Goal: Task Accomplishment & Management: Manage account settings

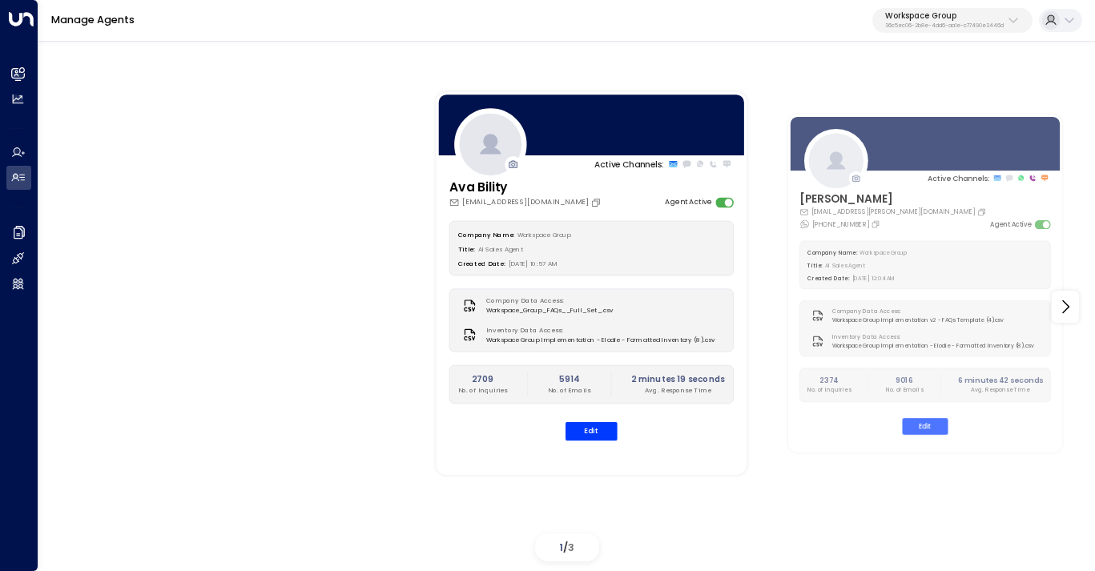
click at [940, 22] on div "Workspace Group 36c5ec06-2b8e-4dd6-aa1e-c77490e3446d" at bounding box center [945, 20] width 119 height 18
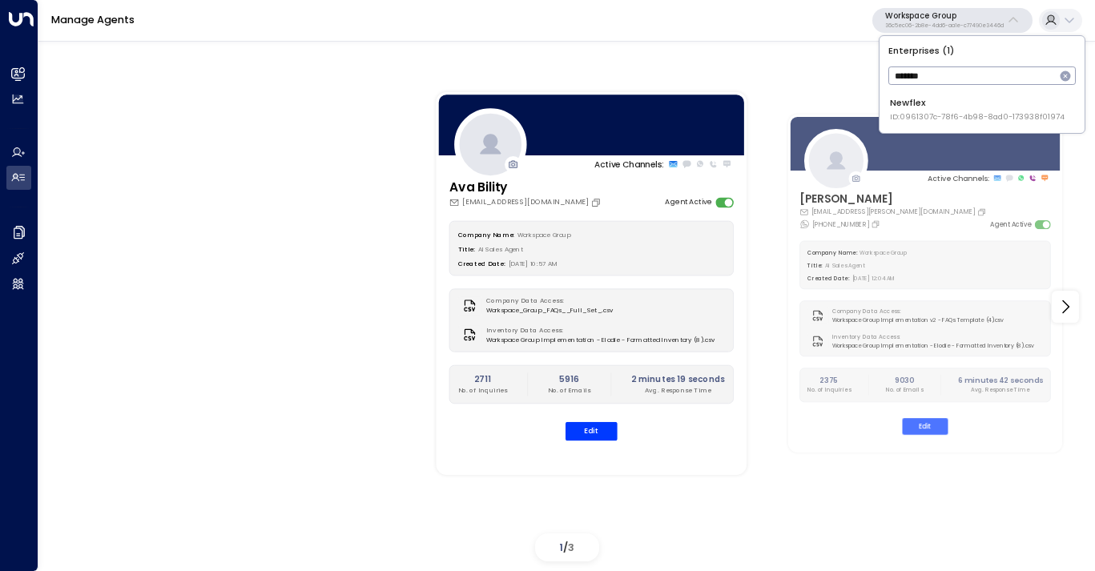
type input "*******"
click at [929, 108] on div "Newflex ID: 0961307c-78f6-4b98-8ad0-173938f01974" at bounding box center [977, 109] width 175 height 26
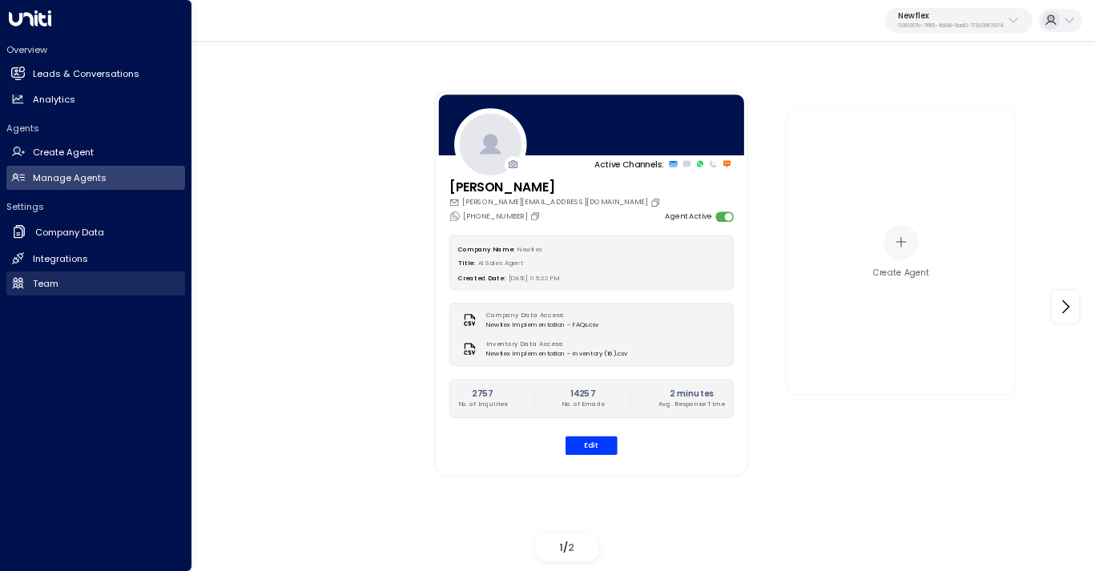
click at [59, 287] on link "Team Team" at bounding box center [95, 284] width 179 height 24
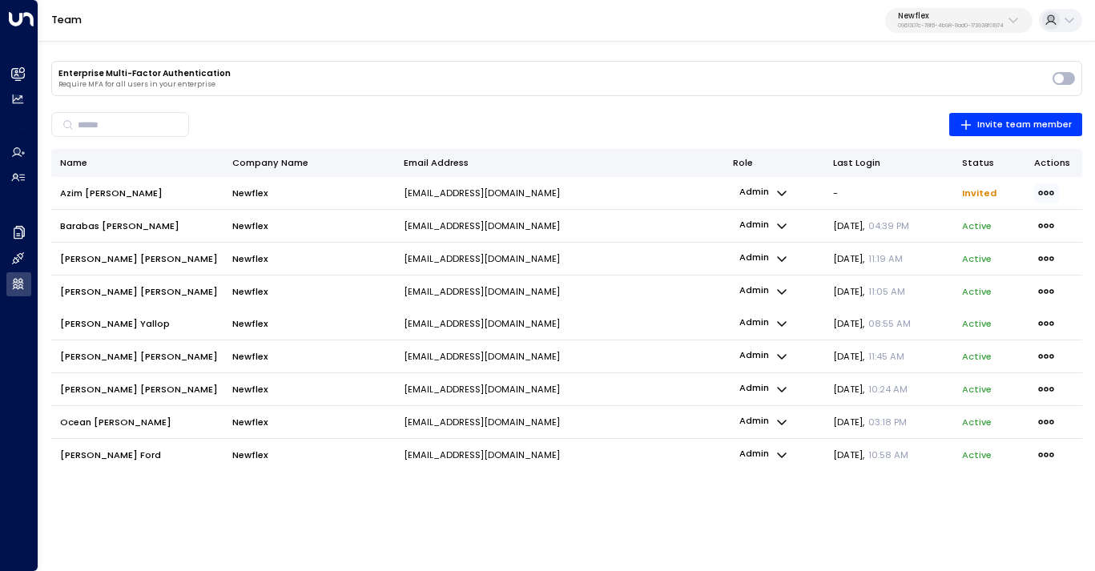
click at [1053, 188] on icon "button" at bounding box center [1047, 193] width 18 height 18
click at [974, 224] on span "Resend Invite" at bounding box center [969, 223] width 62 height 14
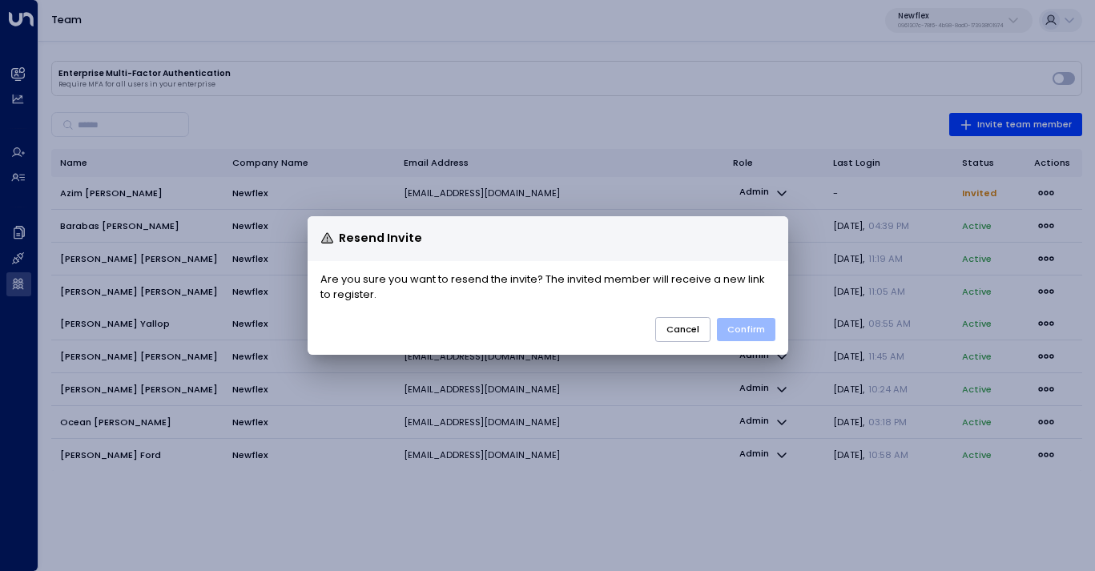
click at [740, 336] on button "Confirm" at bounding box center [746, 329] width 59 height 23
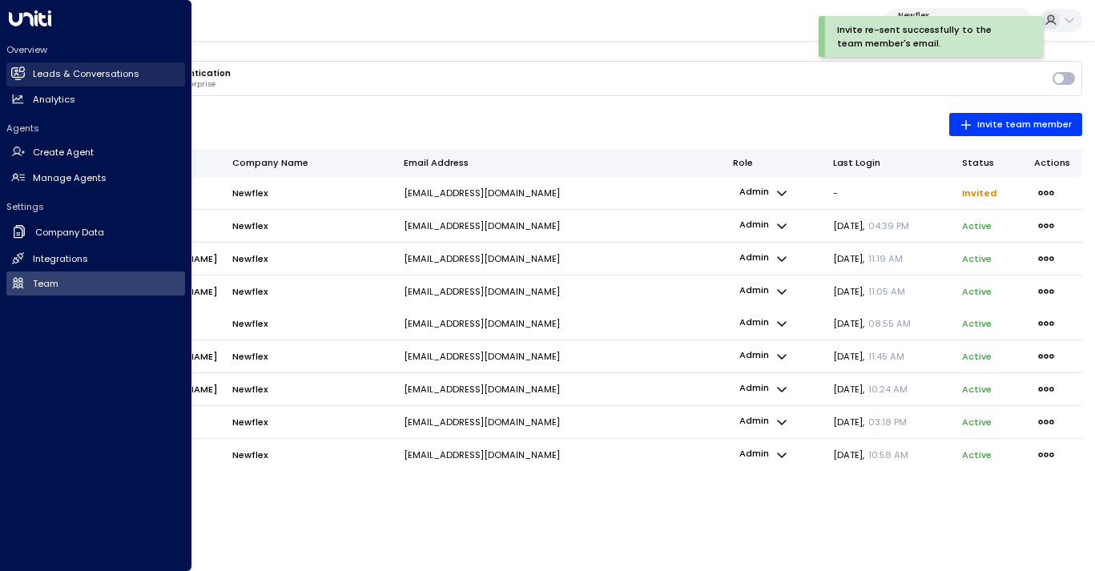
click at [79, 70] on h2 "Leads & Conversations" at bounding box center [86, 74] width 107 height 14
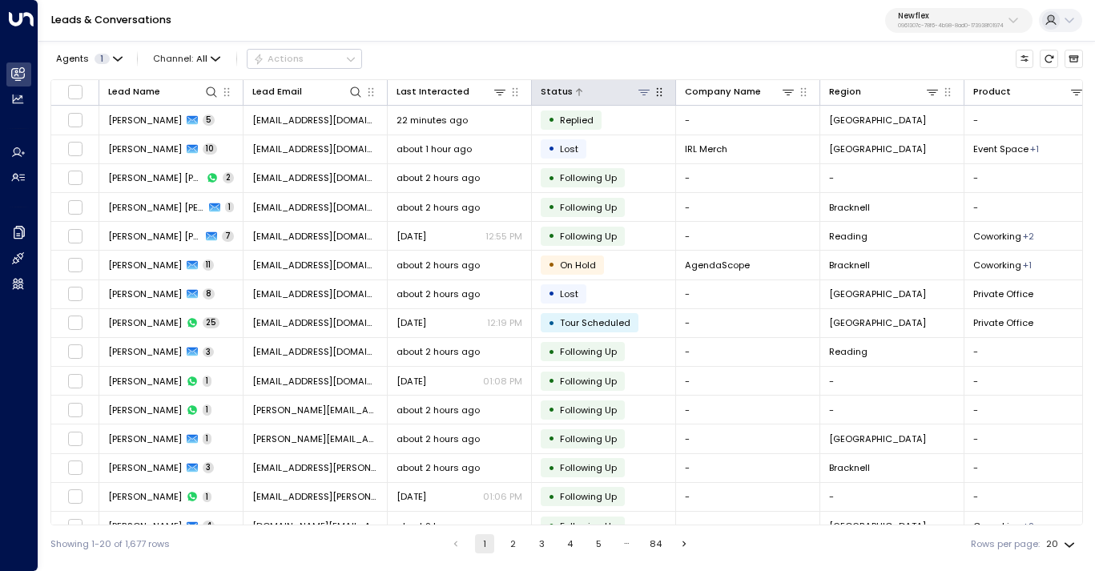
click at [648, 94] on icon at bounding box center [644, 92] width 13 height 13
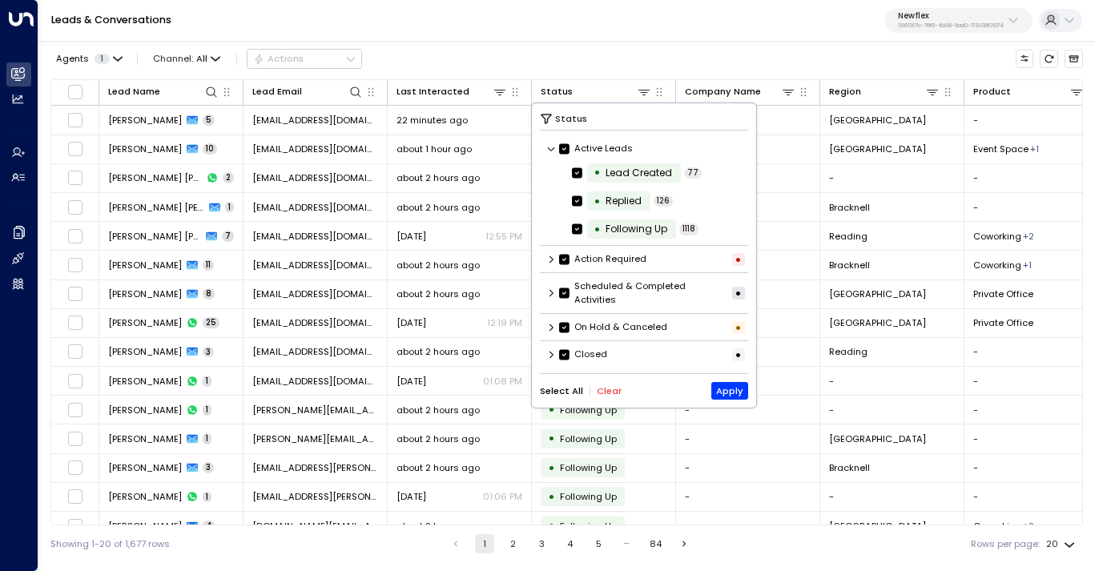
click at [614, 391] on button "Clear" at bounding box center [609, 391] width 25 height 10
click at [551, 260] on icon at bounding box center [552, 260] width 10 height 10
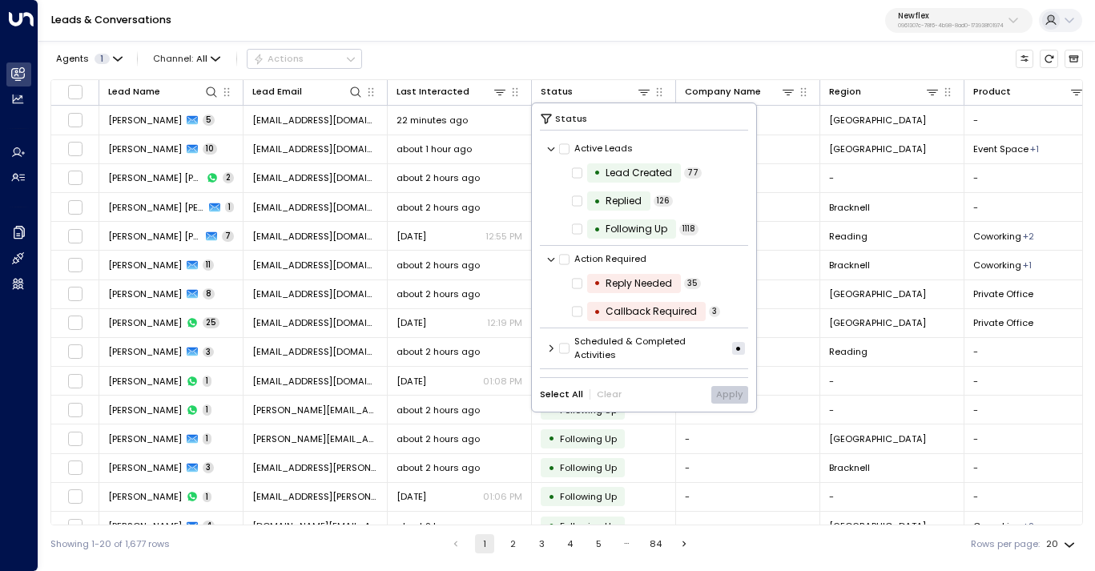
click at [551, 260] on icon at bounding box center [552, 260] width 10 height 10
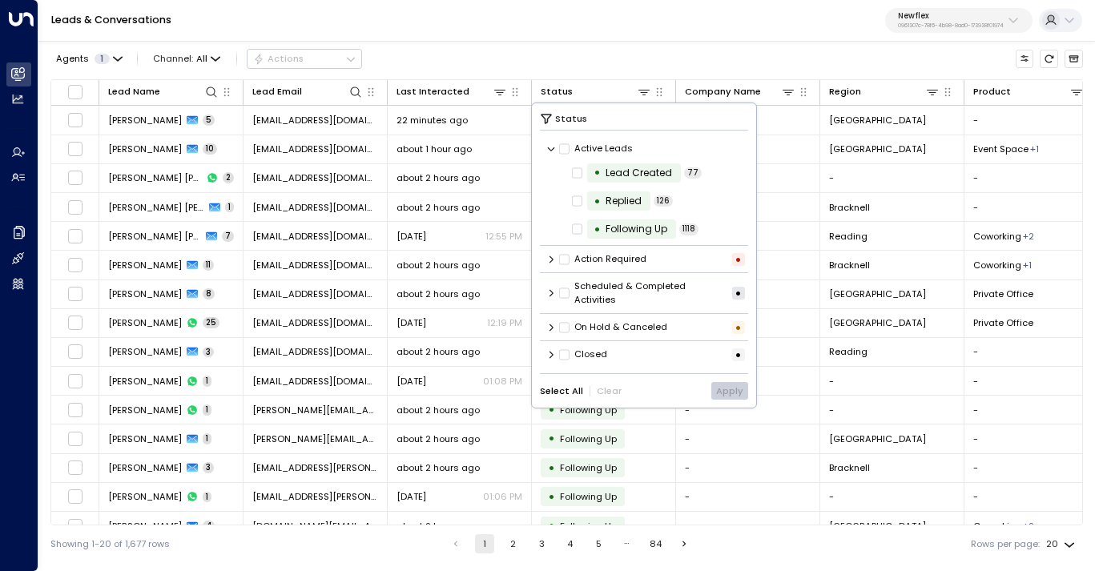
click at [548, 295] on icon at bounding box center [552, 293] width 10 height 10
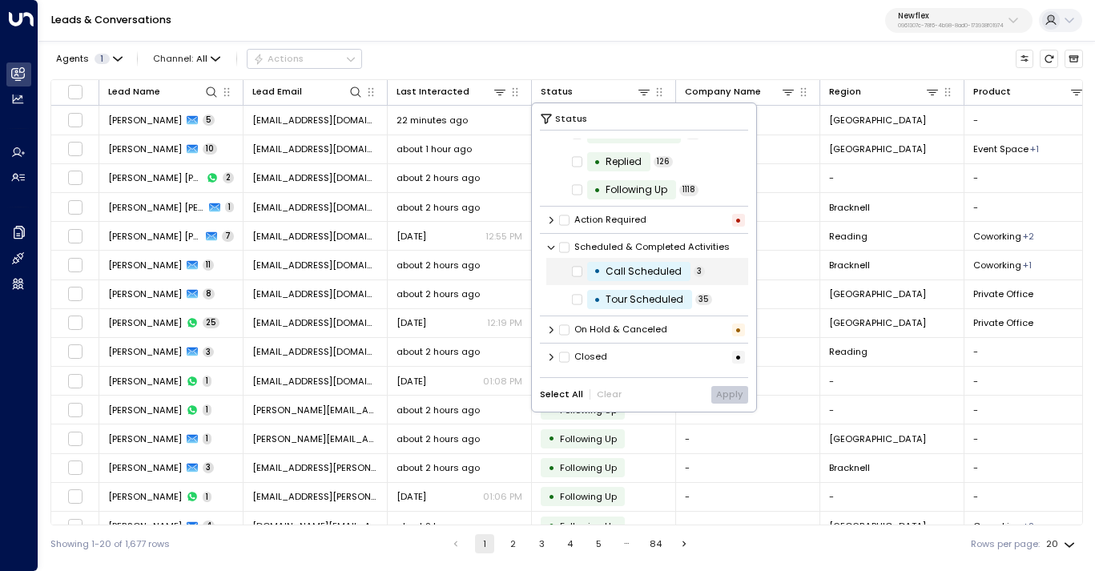
scroll to position [34, 0]
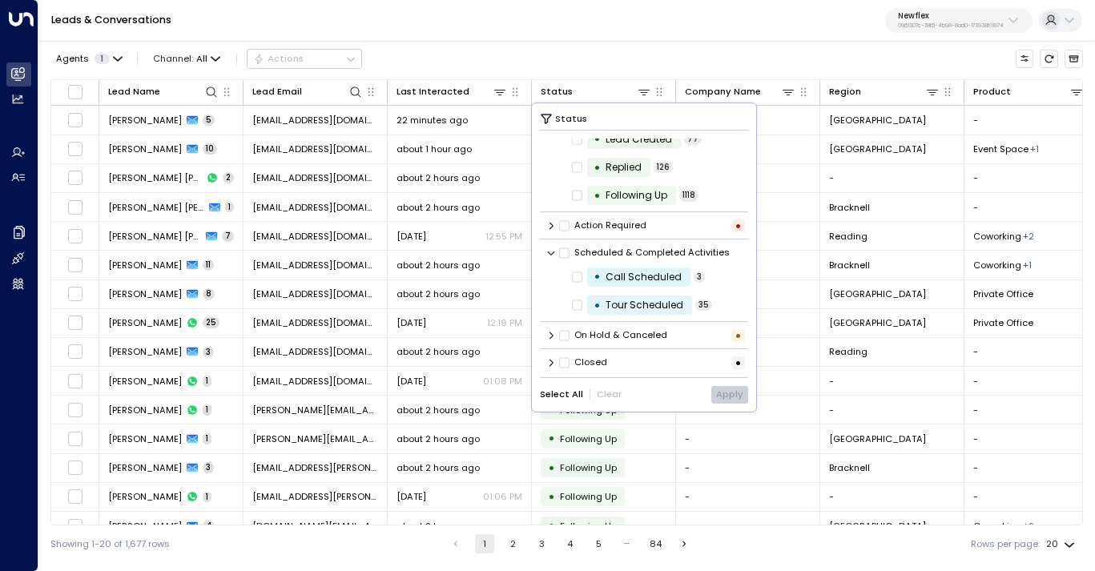
click at [551, 362] on icon at bounding box center [552, 363] width 10 height 10
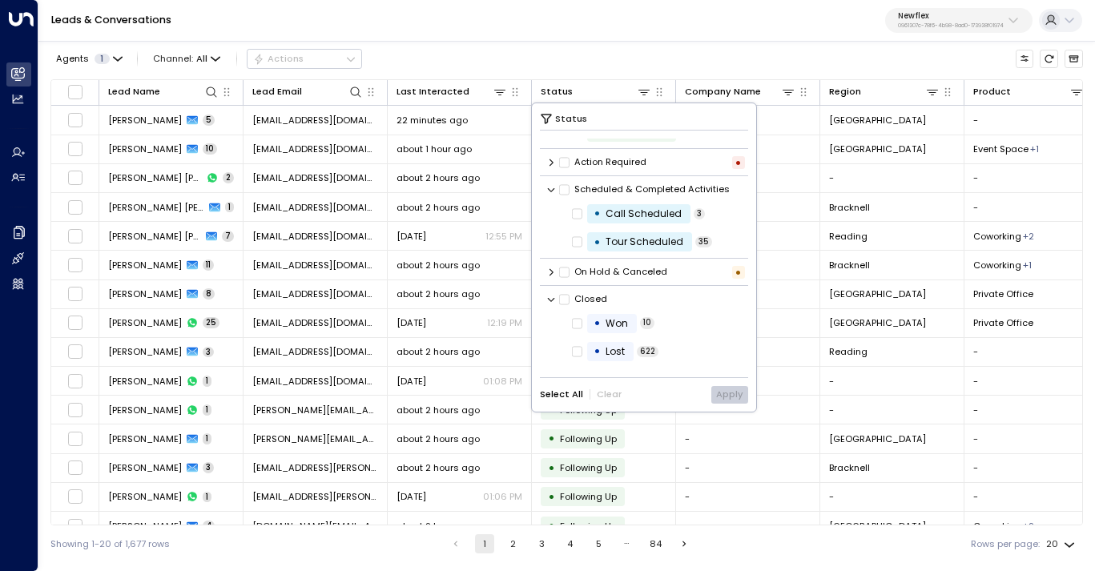
scroll to position [149, 0]
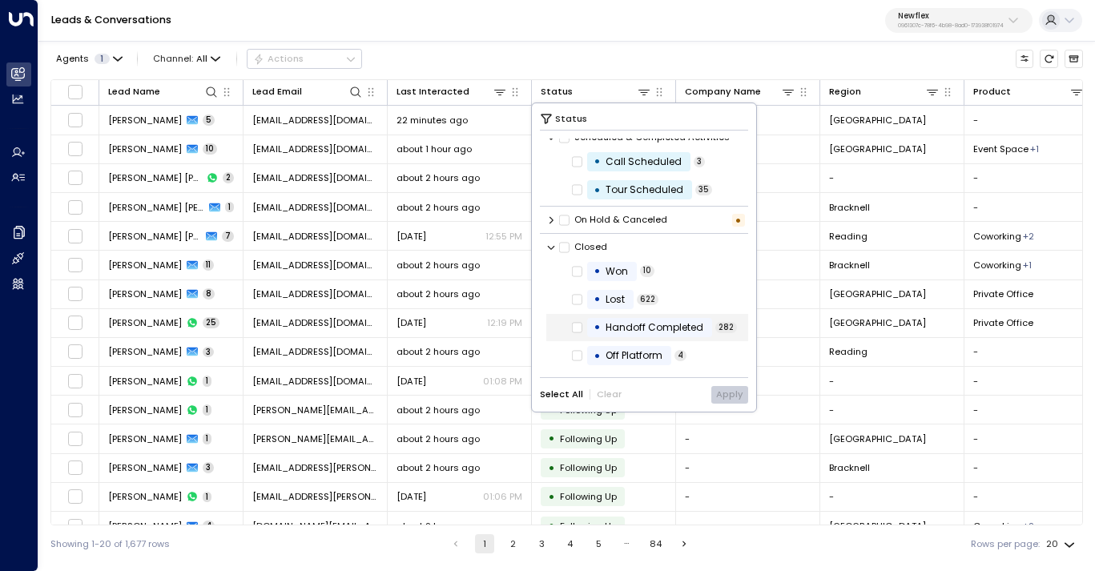
click at [584, 328] on label "• Handoff Completed" at bounding box center [641, 327] width 139 height 19
click at [729, 389] on button "Apply" at bounding box center [731, 395] width 38 height 18
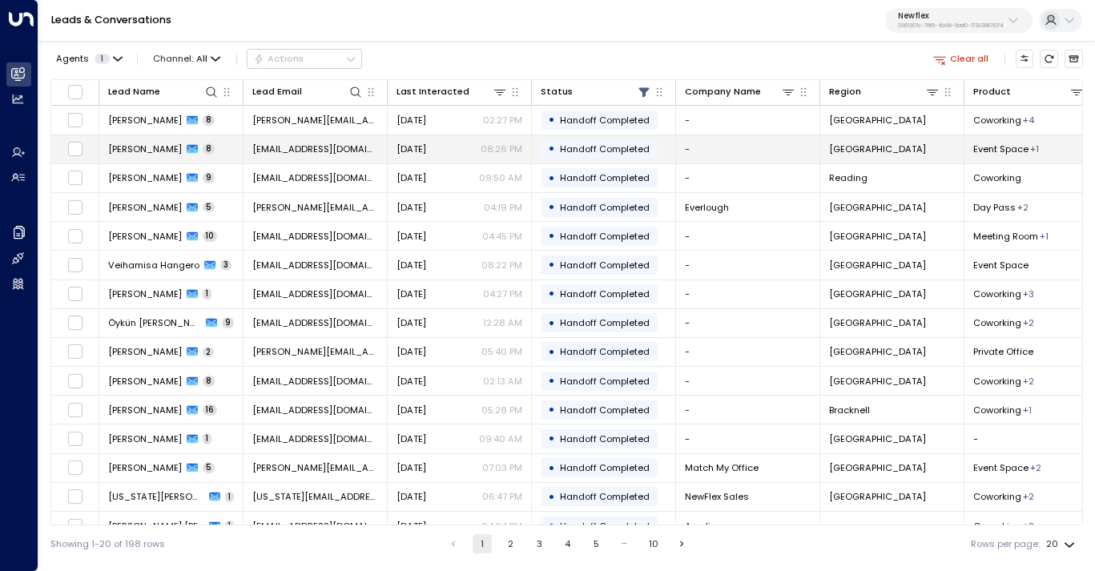
click at [304, 159] on td "[EMAIL_ADDRESS][DOMAIN_NAME]" at bounding box center [316, 149] width 144 height 28
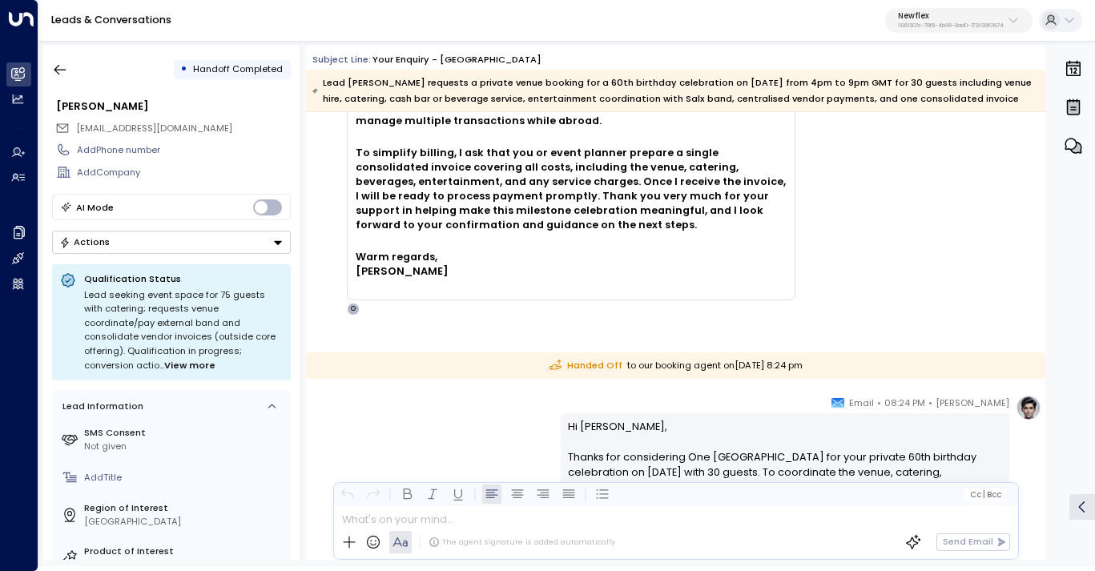
scroll to position [4641, 0]
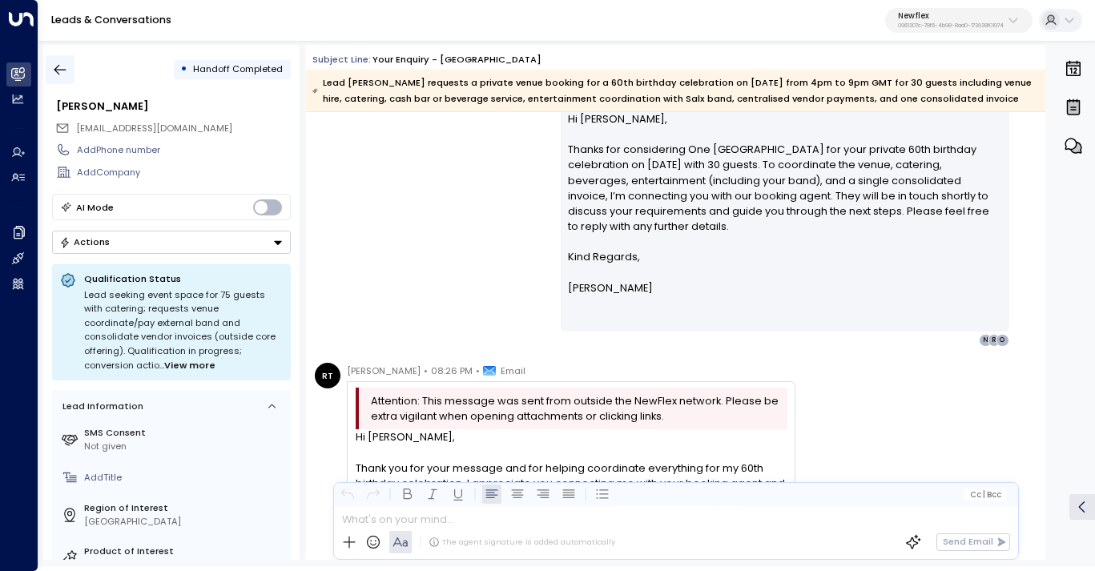
click at [63, 72] on icon "button" at bounding box center [60, 70] width 16 height 16
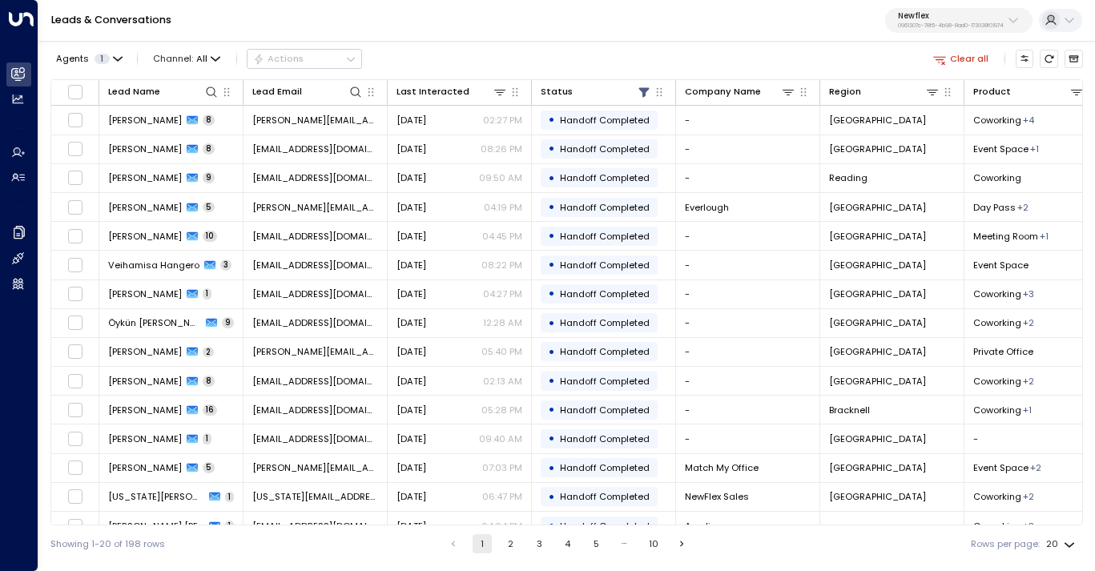
click at [962, 19] on p "Newflex" at bounding box center [951, 16] width 106 height 10
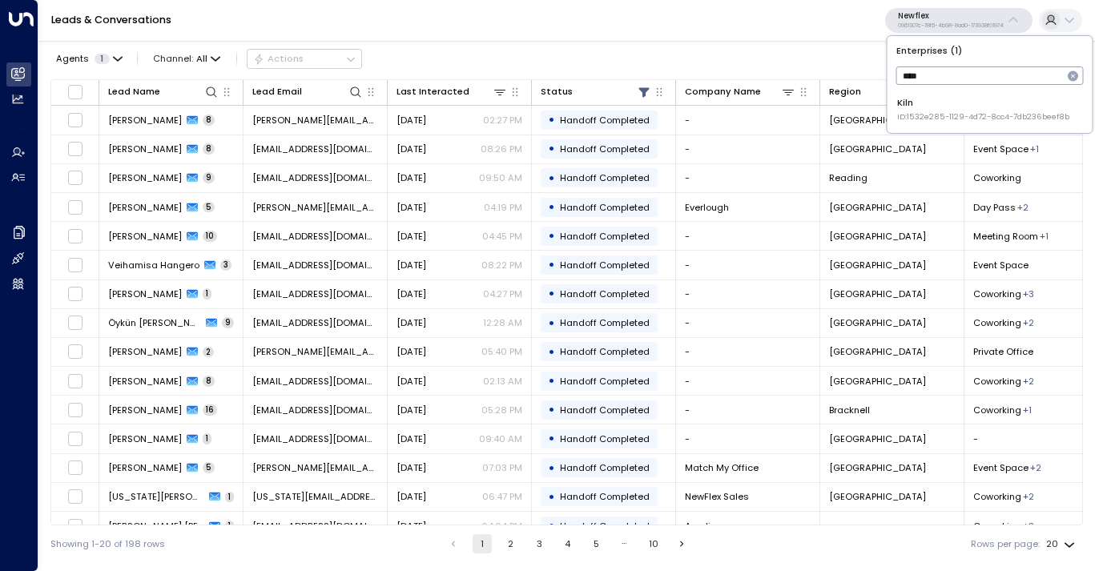
type input "****"
click at [942, 112] on span "ID: 1532e285-1129-4d72-8cc4-7db236beef8b" at bounding box center [984, 116] width 172 height 11
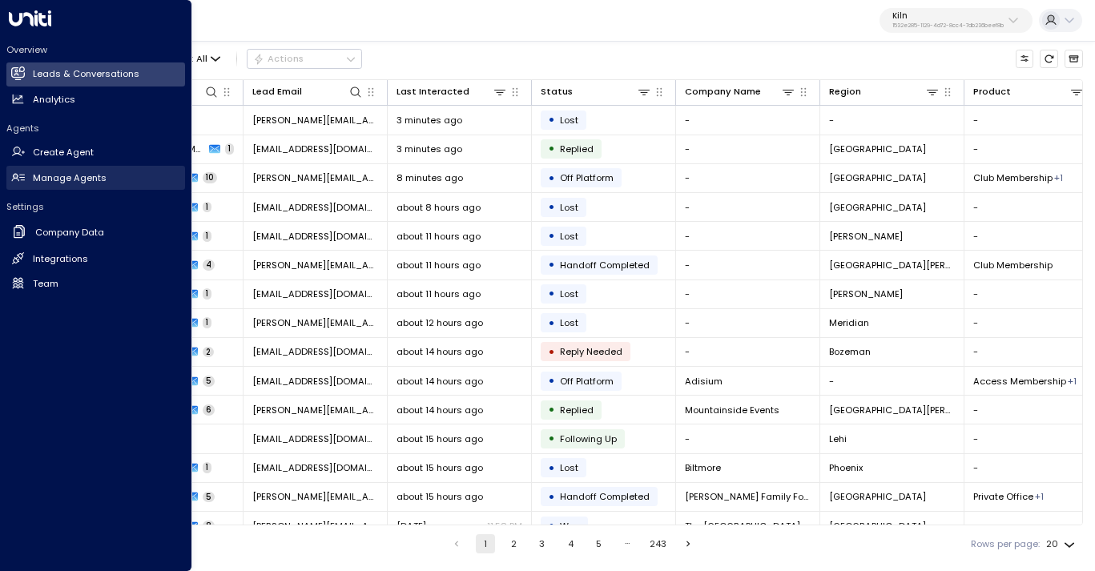
click at [69, 173] on h2 "Manage Agents" at bounding box center [70, 178] width 74 height 14
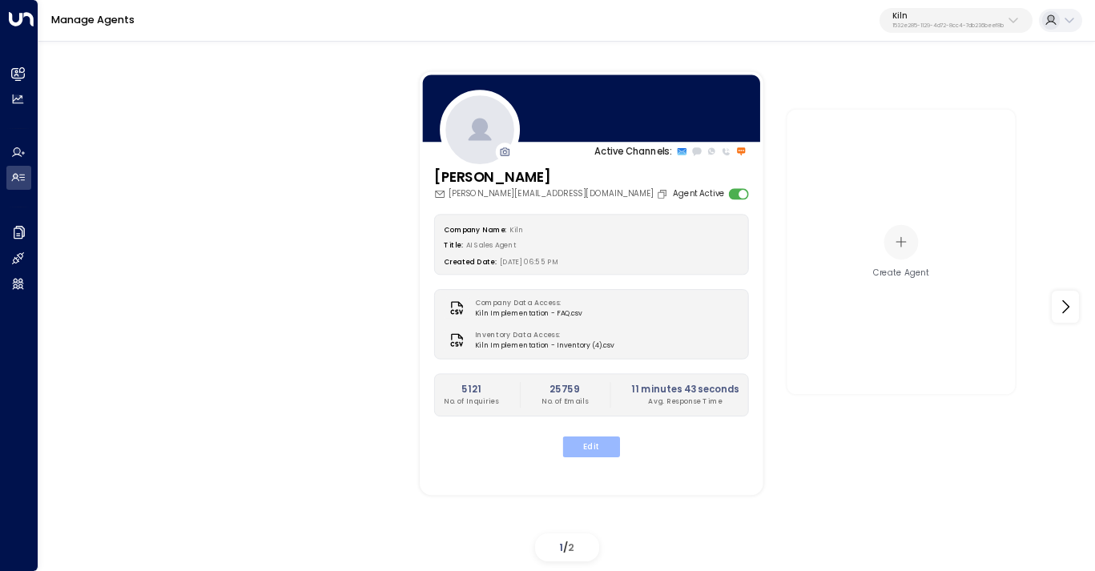
click at [591, 450] on button "Edit" at bounding box center [591, 447] width 57 height 21
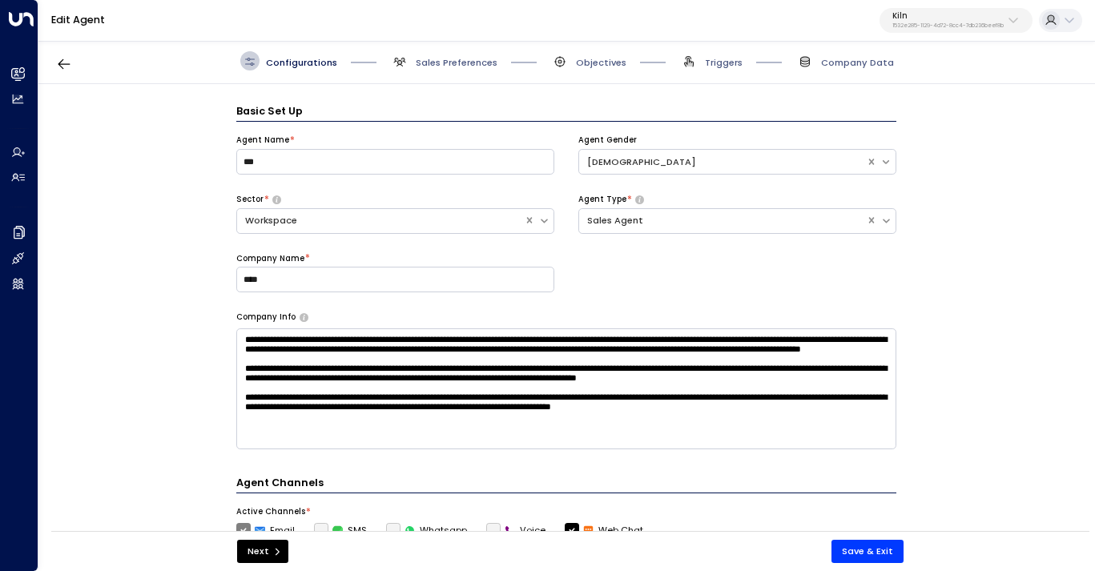
scroll to position [19, 0]
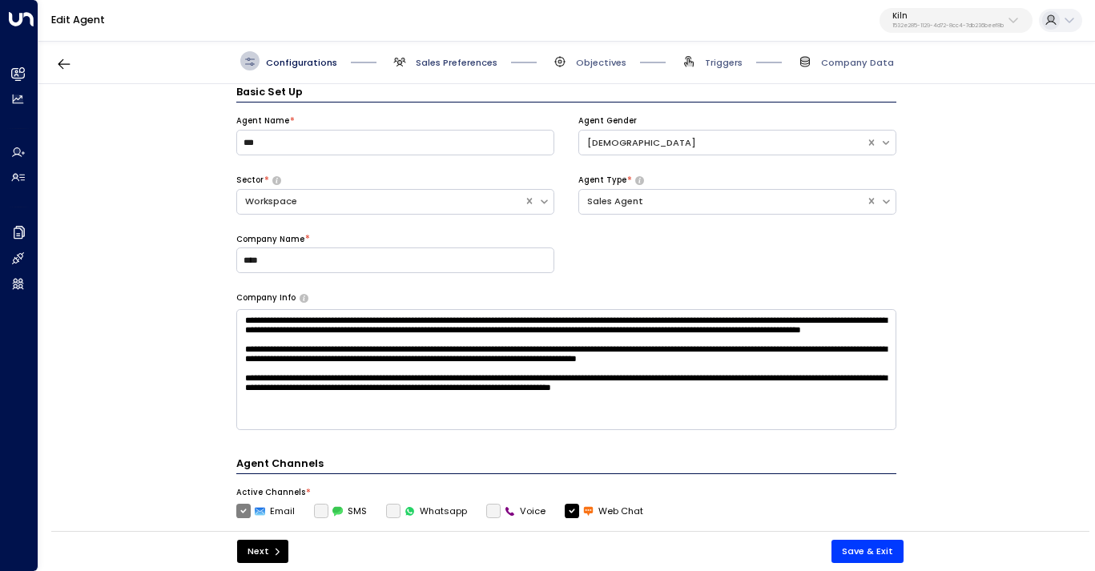
click at [440, 60] on span "Sales Preferences" at bounding box center [457, 62] width 82 height 13
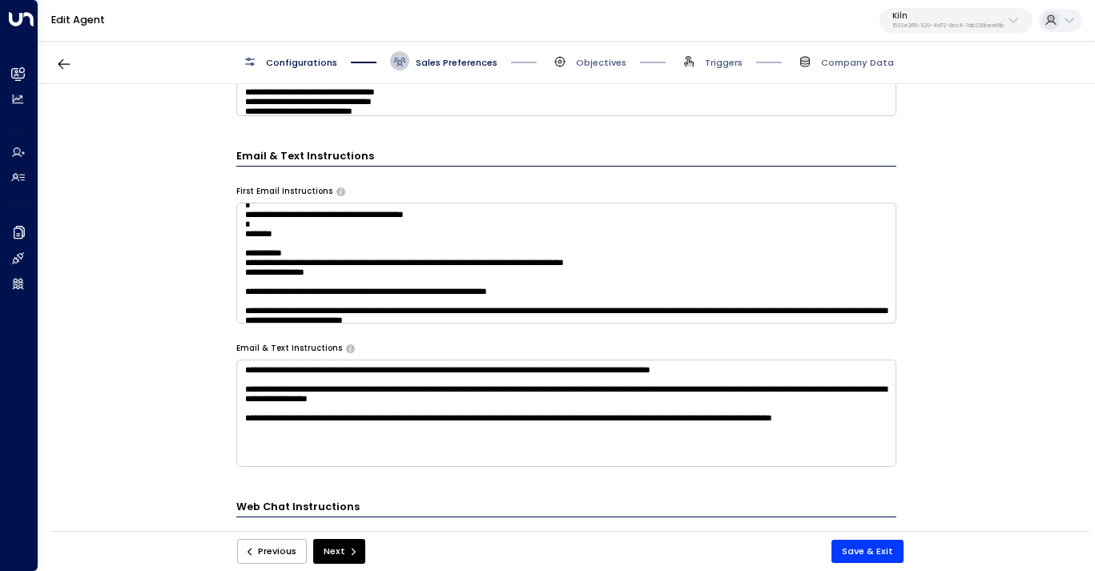
scroll to position [317, 0]
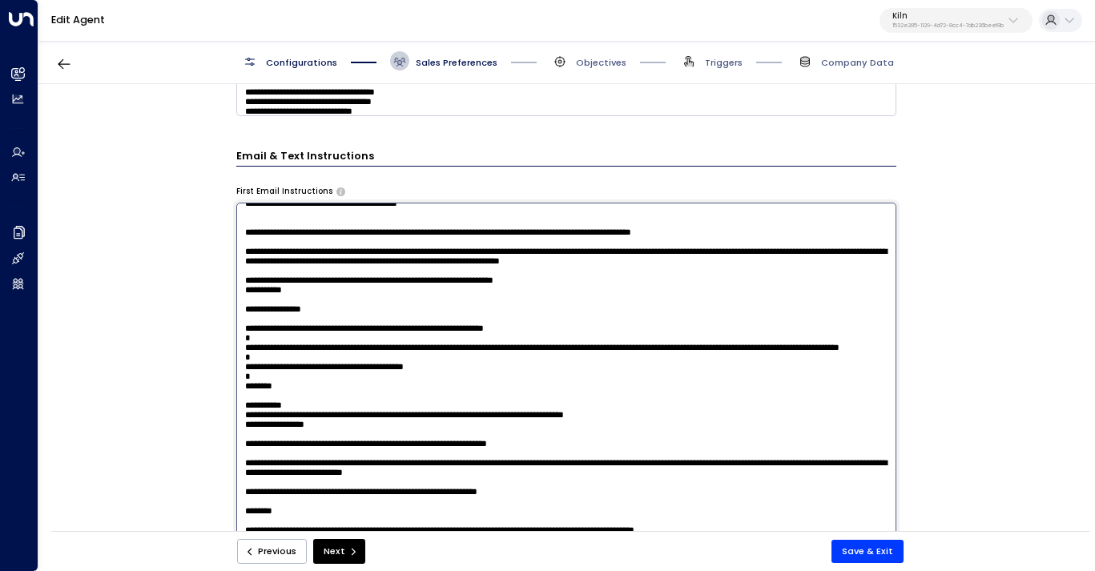
drag, startPoint x: 621, startPoint y: 237, endPoint x: 233, endPoint y: 232, distance: 387.9
click at [233, 232] on div "**********" at bounding box center [565, 312] width 1055 height 456
drag, startPoint x: 278, startPoint y: 400, endPoint x: 248, endPoint y: 253, distance: 149.8
click at [248, 253] on textarea at bounding box center [566, 372] width 660 height 339
paste textarea "**********"
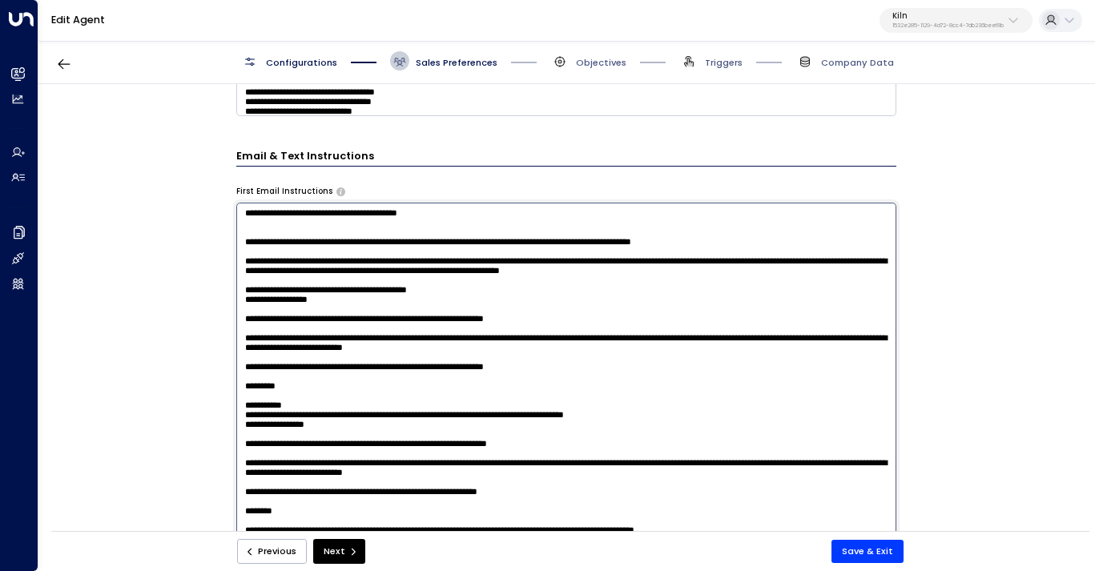
scroll to position [345, 0]
click at [245, 220] on textarea at bounding box center [566, 372] width 660 height 339
drag, startPoint x: 244, startPoint y: 375, endPoint x: 288, endPoint y: 522, distance: 153.4
click at [288, 522] on textarea at bounding box center [566, 372] width 660 height 339
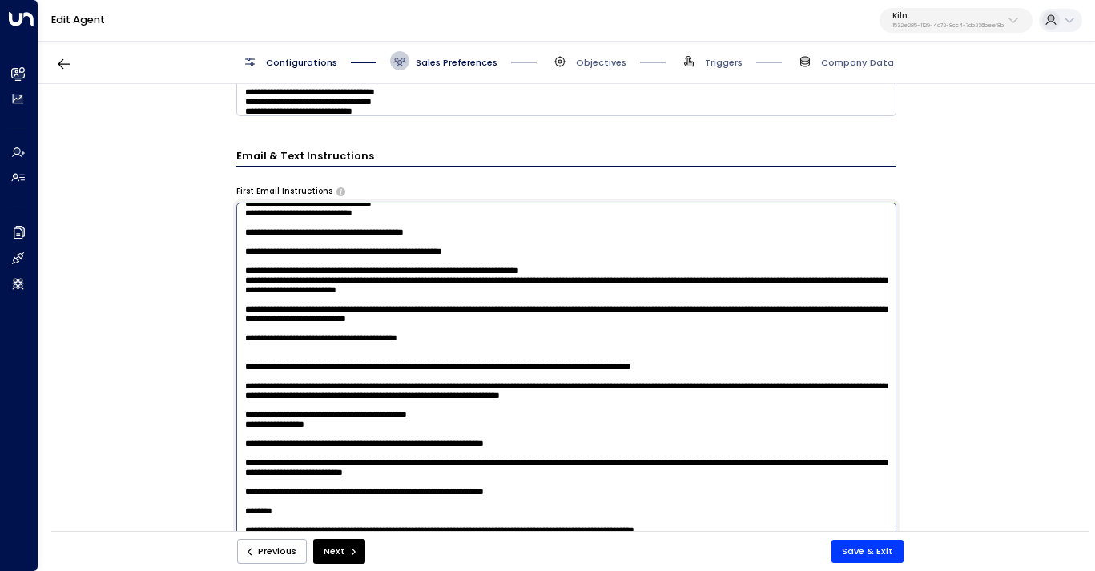
scroll to position [191, 0]
click at [271, 518] on textarea at bounding box center [566, 372] width 660 height 339
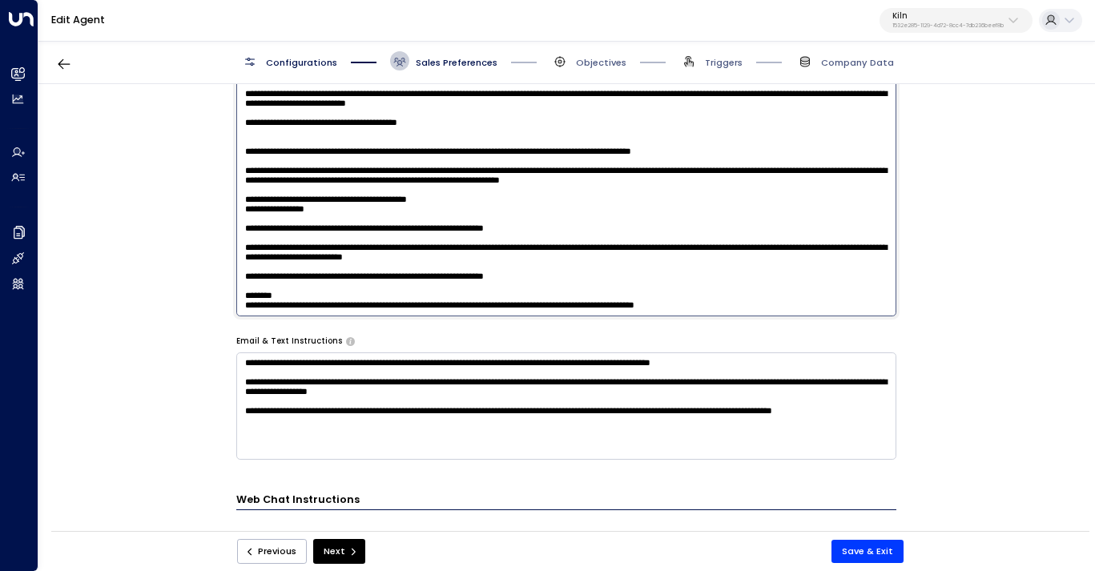
scroll to position [973, 0]
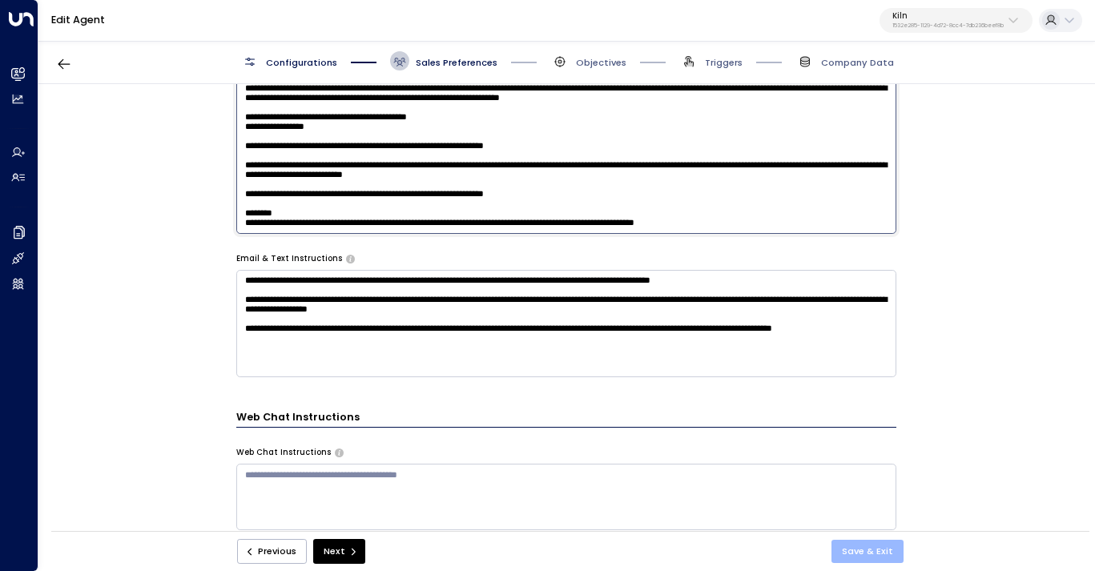
type textarea "**********"
click at [873, 547] on button "Save & Exit" at bounding box center [868, 551] width 72 height 23
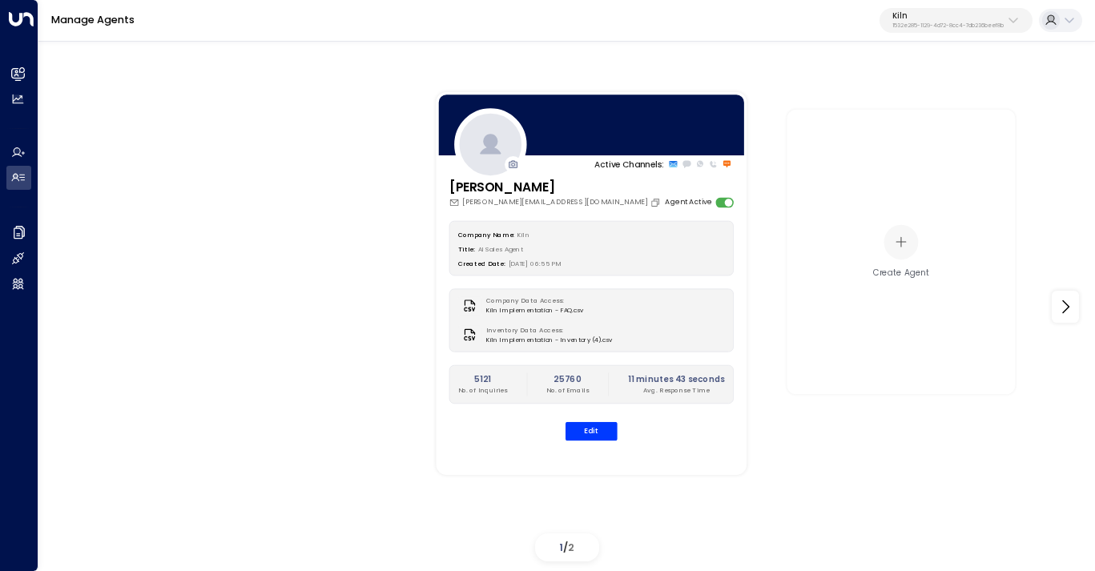
click at [949, 23] on p "1532e285-1129-4d72-8cc4-7db236beef8b" at bounding box center [948, 25] width 111 height 6
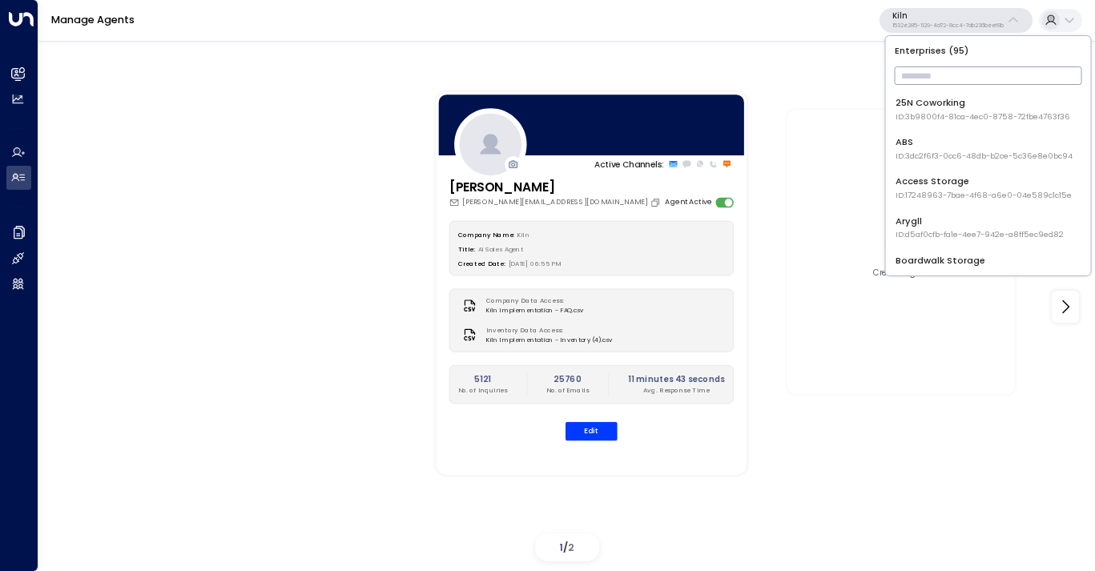
click at [942, 107] on div "25N Coworking ID: 3b9800f4-81ca-4ec0-8758-72fbe4763f36" at bounding box center [983, 109] width 175 height 26
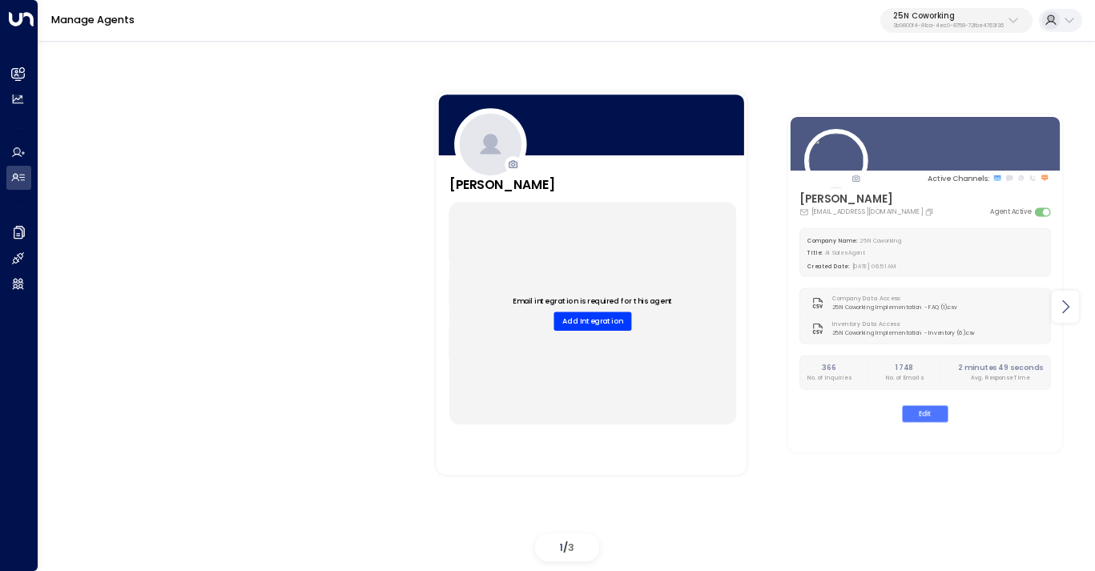
click at [1069, 305] on icon at bounding box center [1065, 306] width 19 height 19
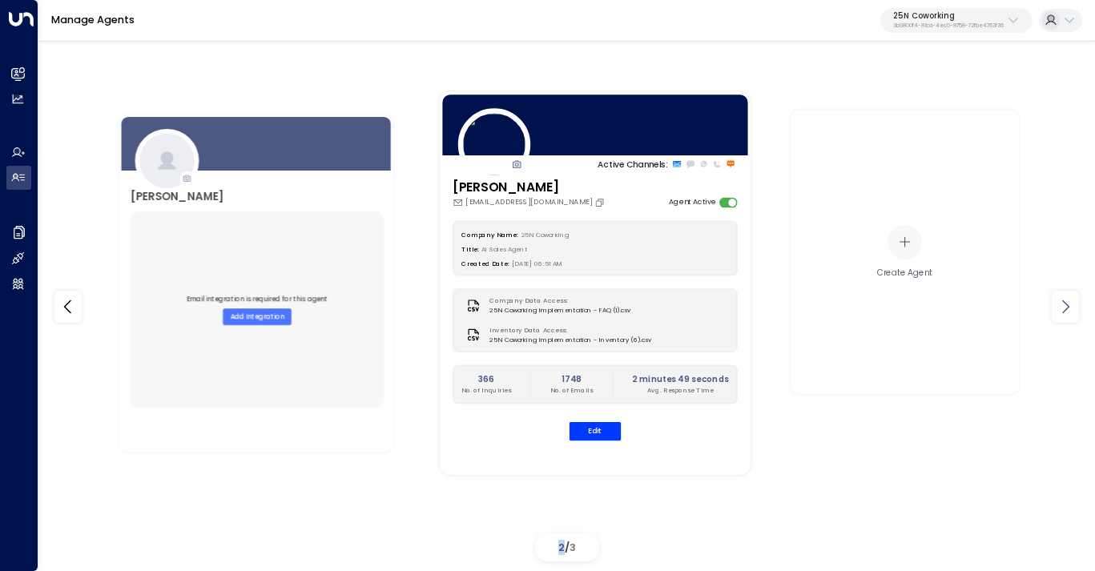
click at [1069, 305] on icon at bounding box center [1065, 306] width 19 height 19
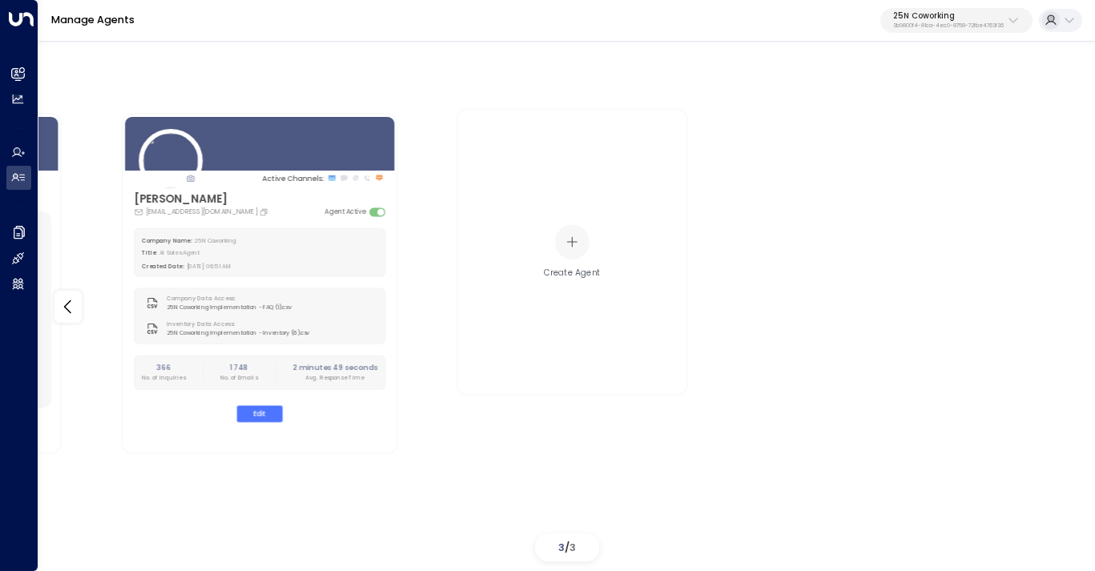
click at [246, 474] on div "[PERSON_NAME] Company Name: 25N Coworking Title: AI Sales Agent Created Date: […" at bounding box center [234, 283] width 993 height 474
click at [63, 310] on icon at bounding box center [68, 306] width 19 height 19
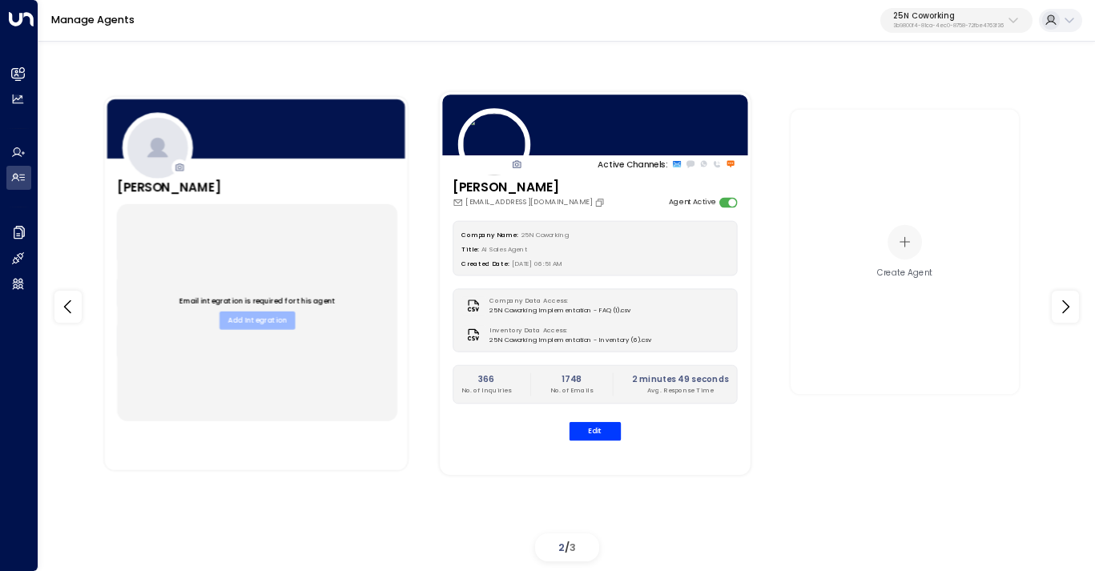
click at [252, 319] on button "Add Integration" at bounding box center [257, 321] width 75 height 18
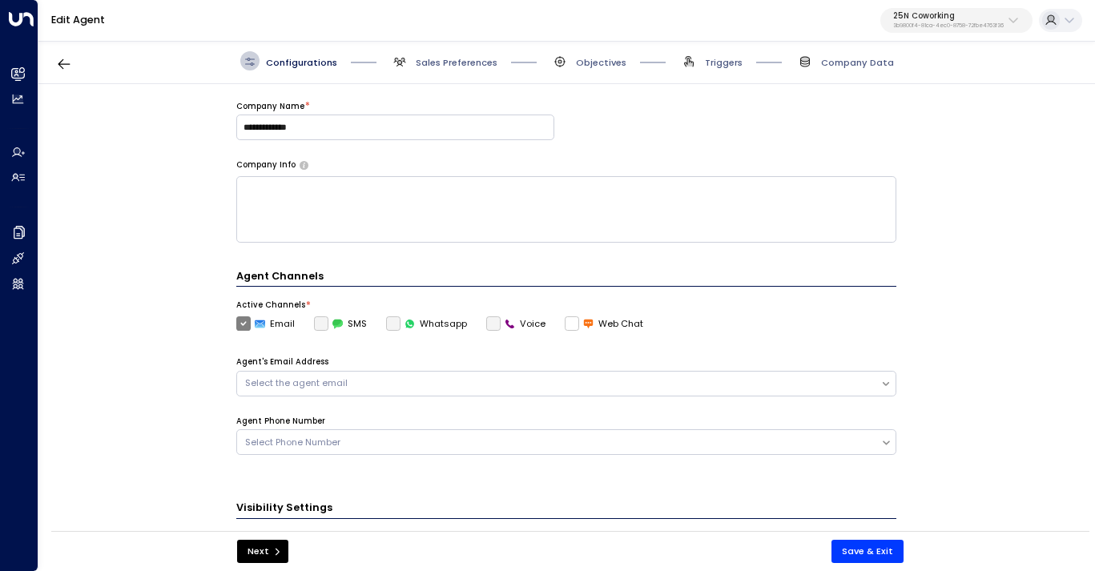
scroll to position [184, 0]
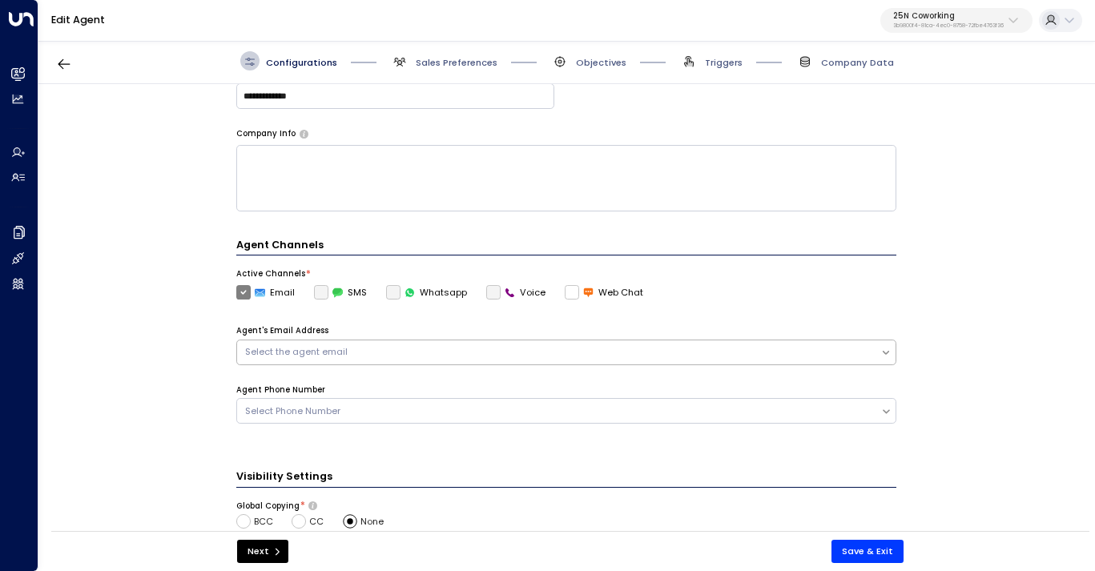
click at [529, 345] on div "Select the agent email" at bounding box center [559, 352] width 628 height 14
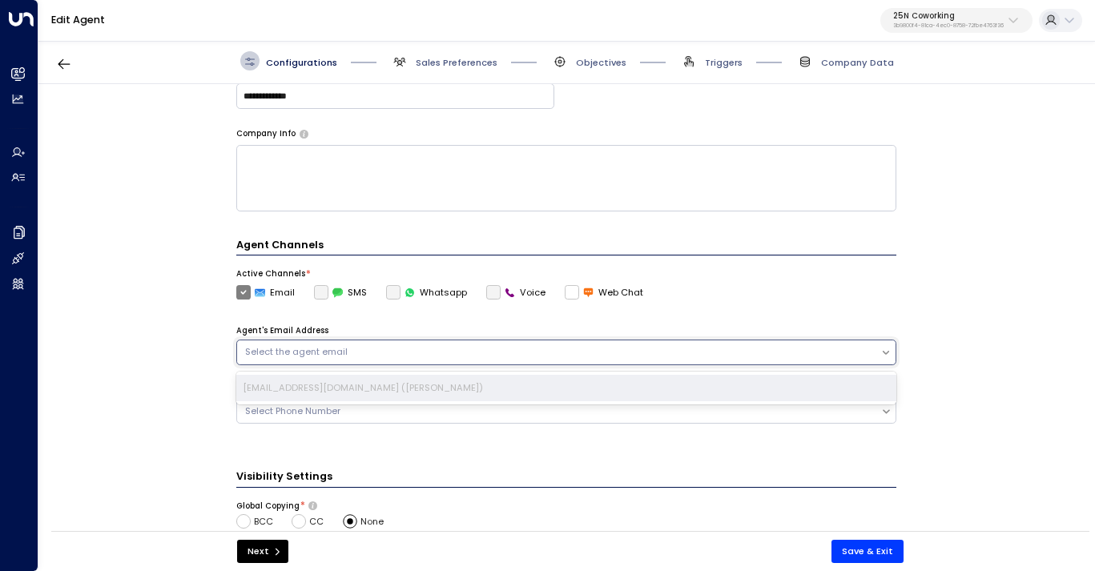
click at [647, 222] on div "**********" at bounding box center [566, 181] width 660 height 523
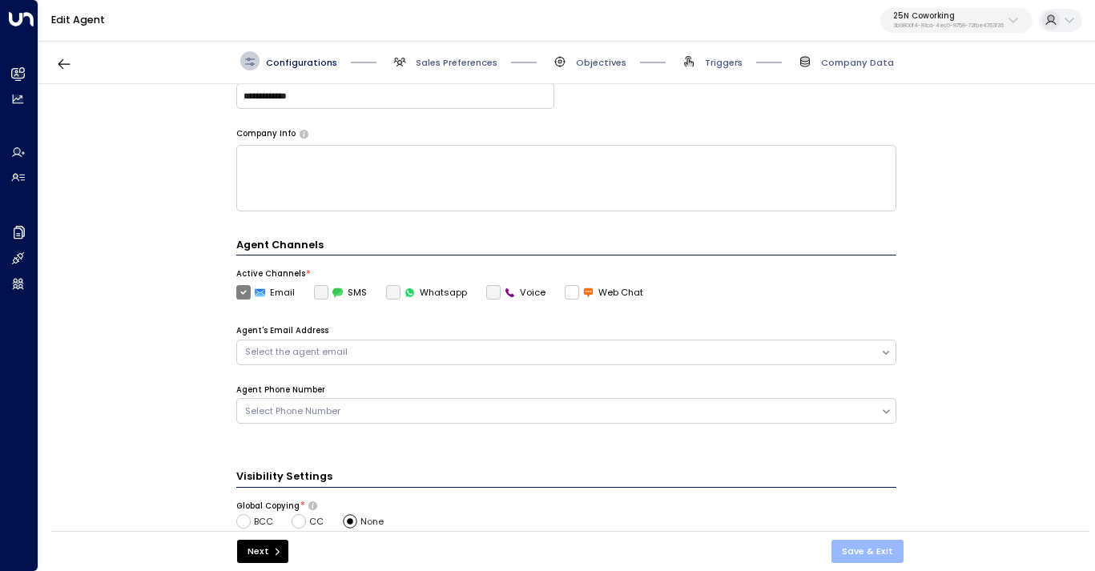
click at [883, 555] on button "Save & Exit" at bounding box center [868, 551] width 72 height 23
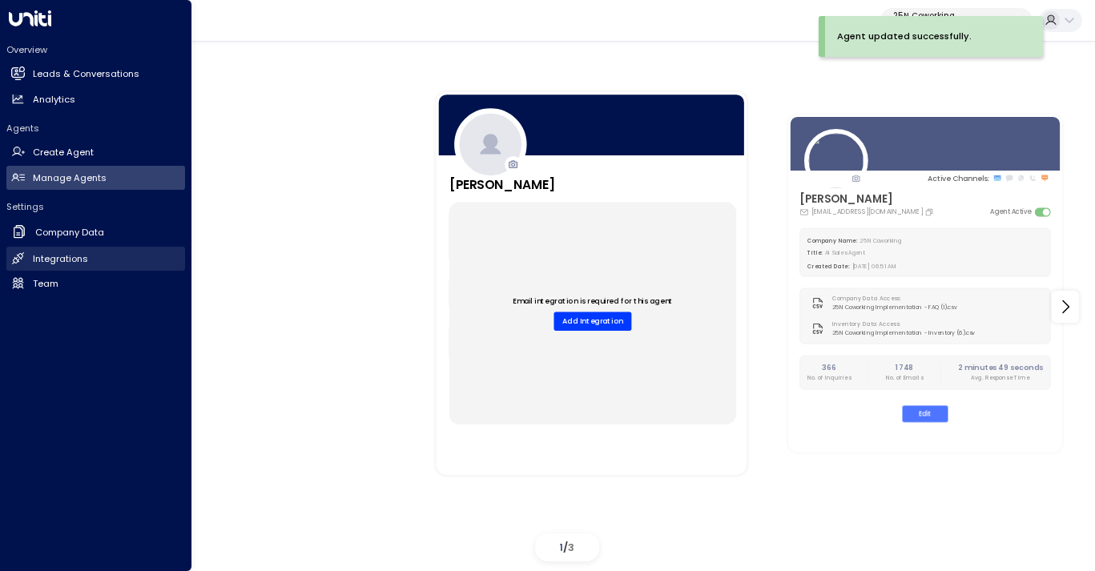
click at [56, 257] on h2 "Integrations" at bounding box center [60, 259] width 55 height 14
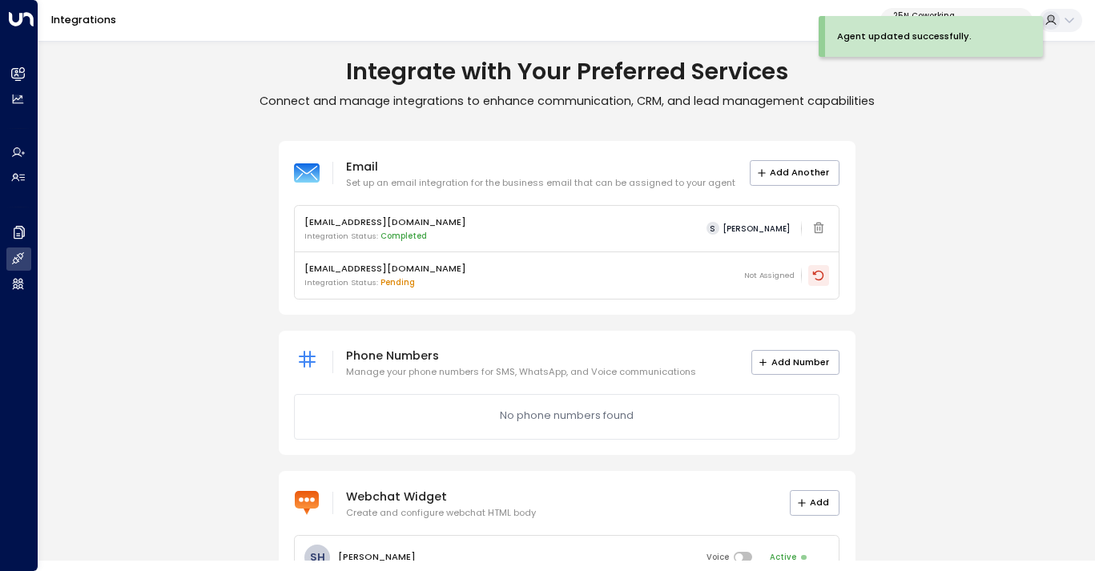
click at [817, 274] on icon at bounding box center [819, 275] width 13 height 13
